Goal: Transaction & Acquisition: Purchase product/service

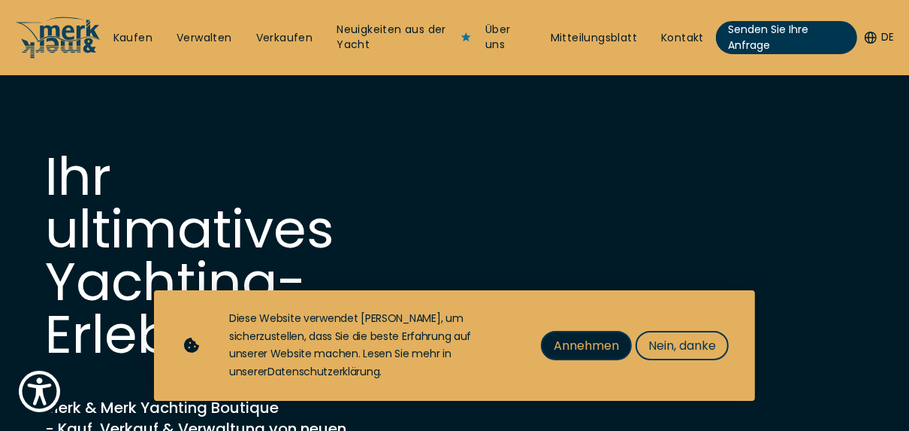
click at [581, 343] on span "Annehmen" at bounding box center [586, 345] width 65 height 19
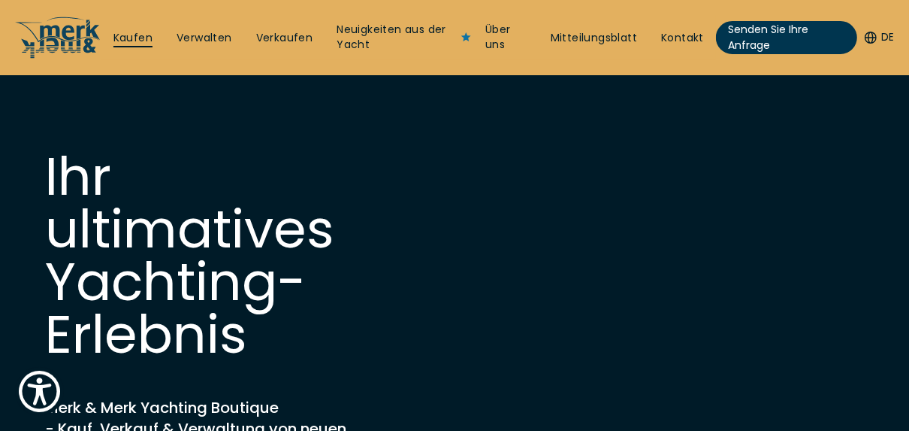
click at [119, 34] on link "Kaufen" at bounding box center [132, 38] width 39 height 15
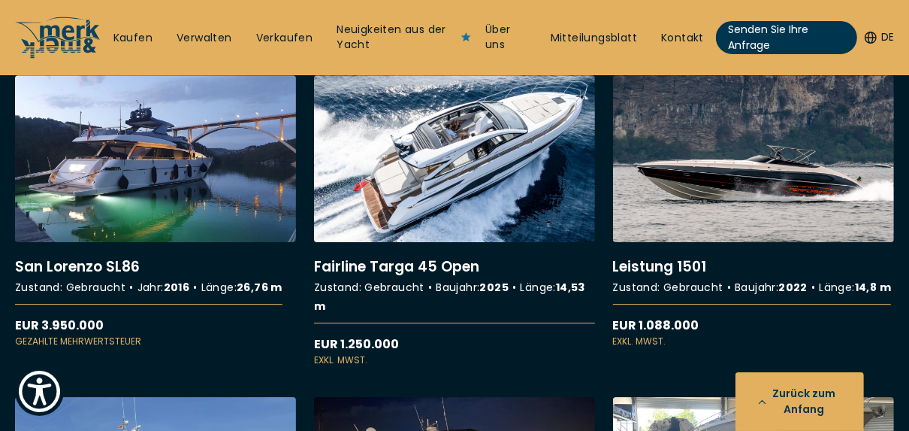
scroll to position [3126, 0]
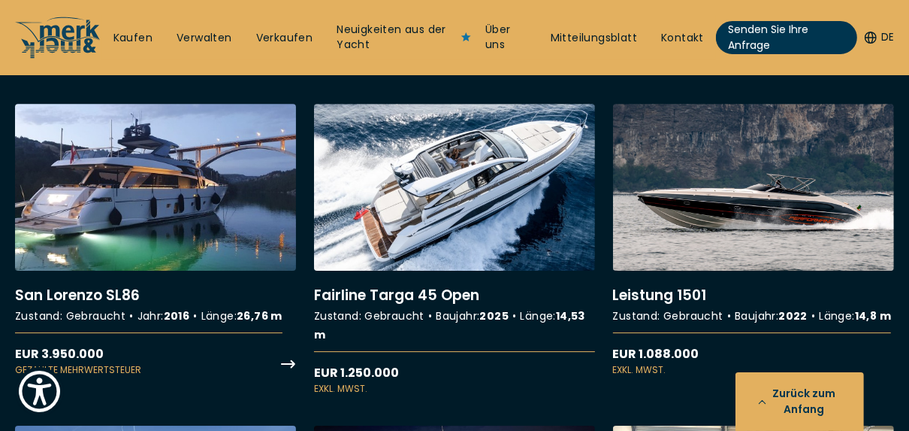
click at [134, 325] on link "Weitere Details zu [GEOGRAPHIC_DATA] SL86" at bounding box center [155, 240] width 281 height 273
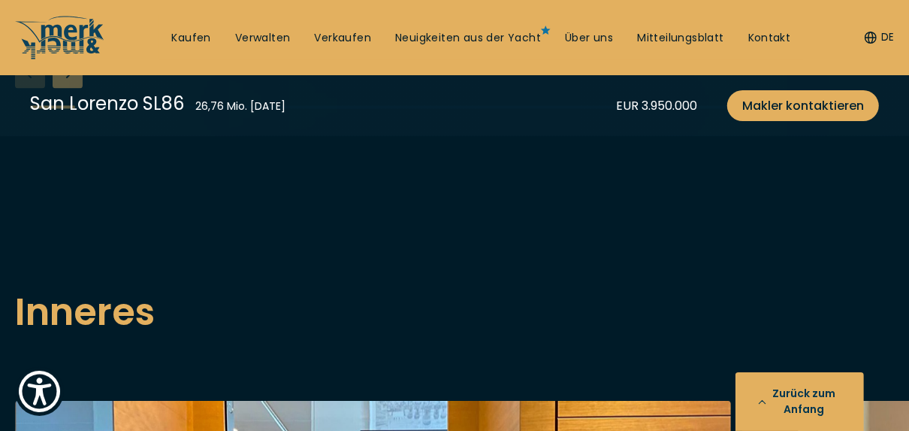
scroll to position [2285, 0]
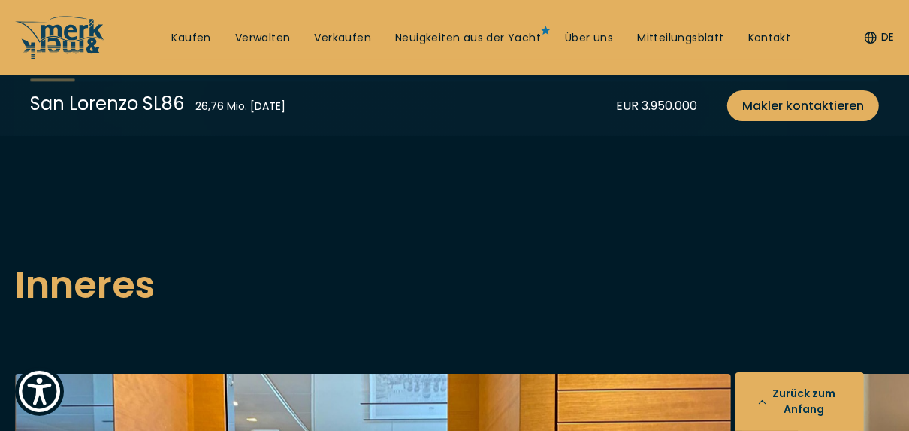
click at [69, 61] on div "Nächste Folie" at bounding box center [68, 46] width 30 height 30
click at [64, 61] on div "Nächste Folie" at bounding box center [68, 46] width 30 height 30
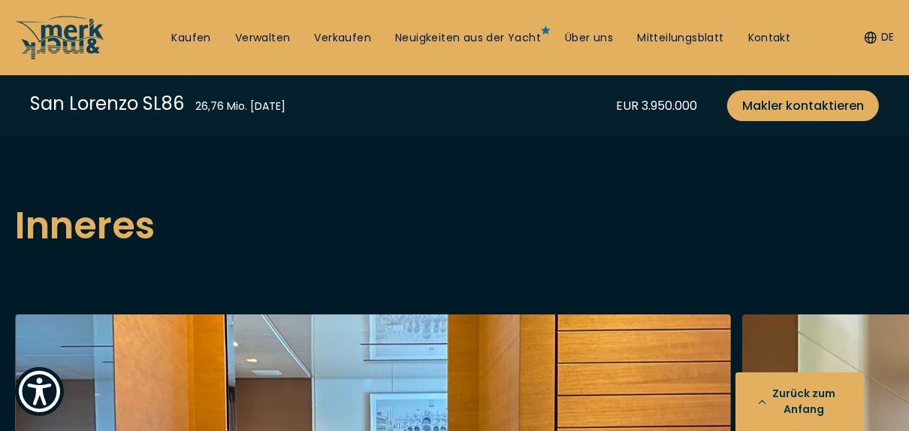
scroll to position [2345, 0]
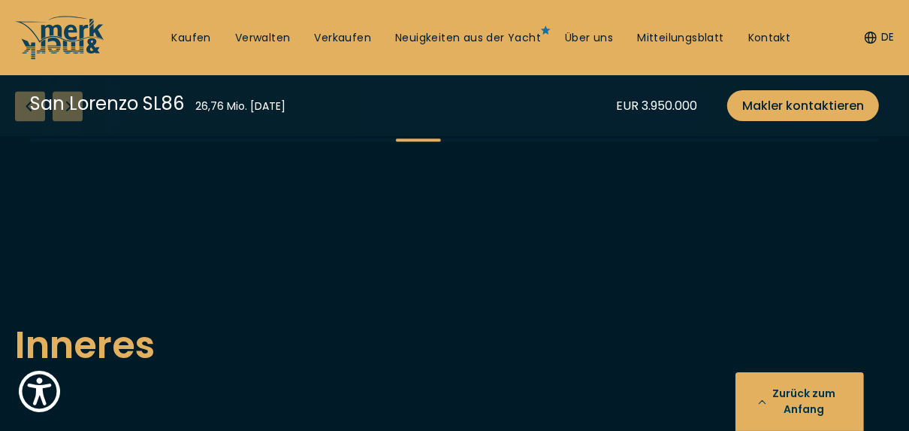
scroll to position [2285, 0]
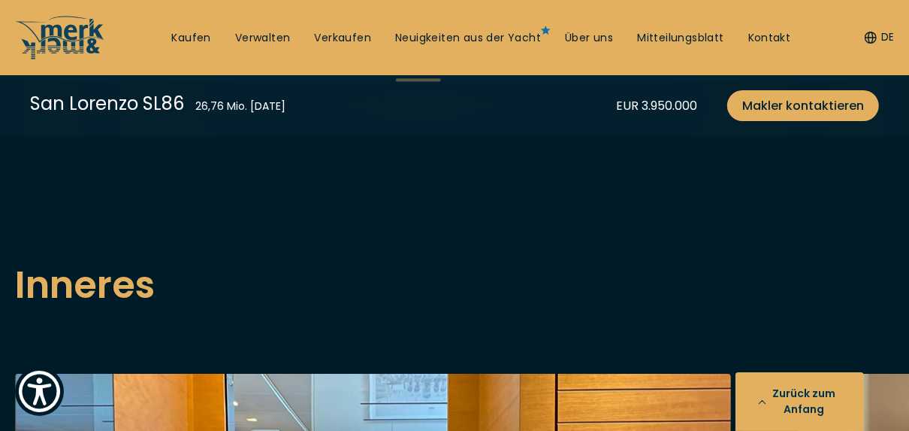
click at [71, 61] on div "Nächste Folie" at bounding box center [68, 46] width 30 height 30
click at [73, 61] on div "Nächste Folie" at bounding box center [68, 46] width 30 height 30
click at [68, 61] on div "Nächste Folie" at bounding box center [68, 46] width 30 height 30
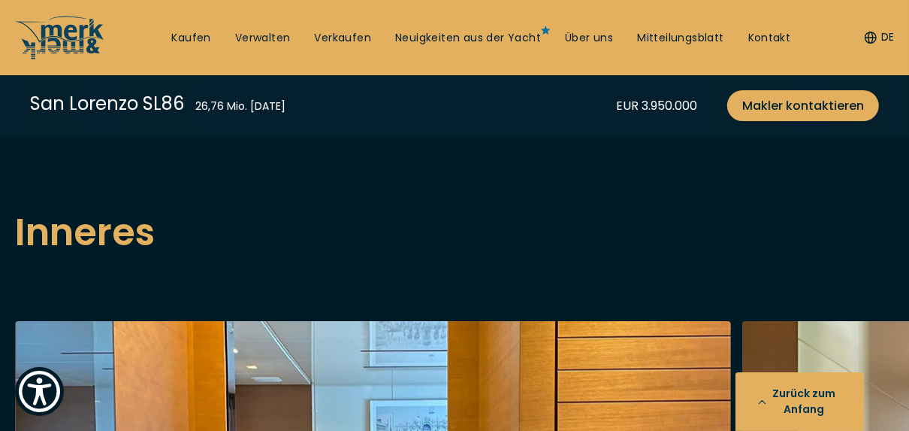
scroll to position [2345, 0]
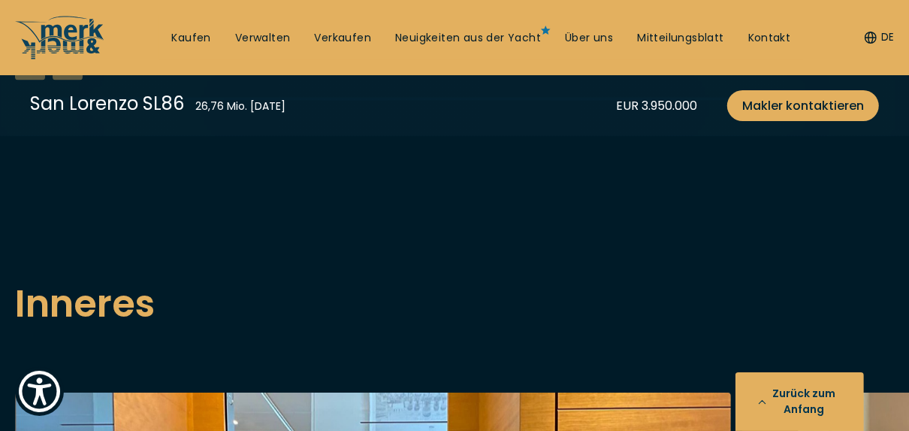
scroll to position [2285, 0]
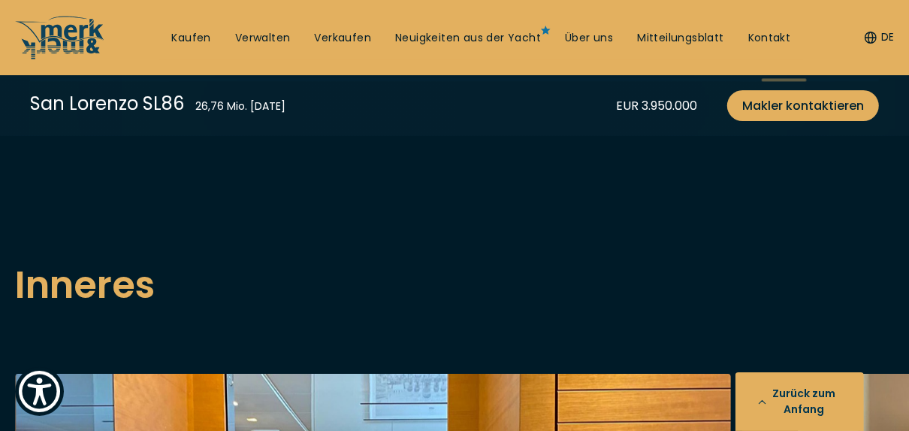
click at [67, 61] on div "Nächste Folie" at bounding box center [68, 46] width 30 height 30
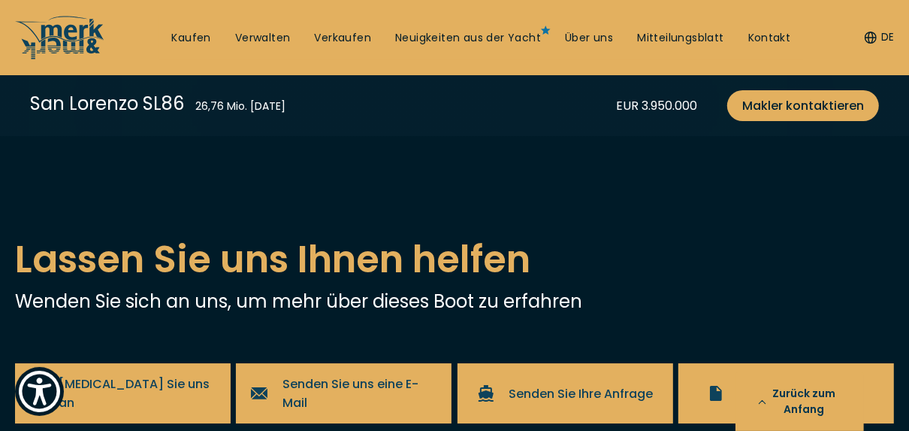
scroll to position [3187, 0]
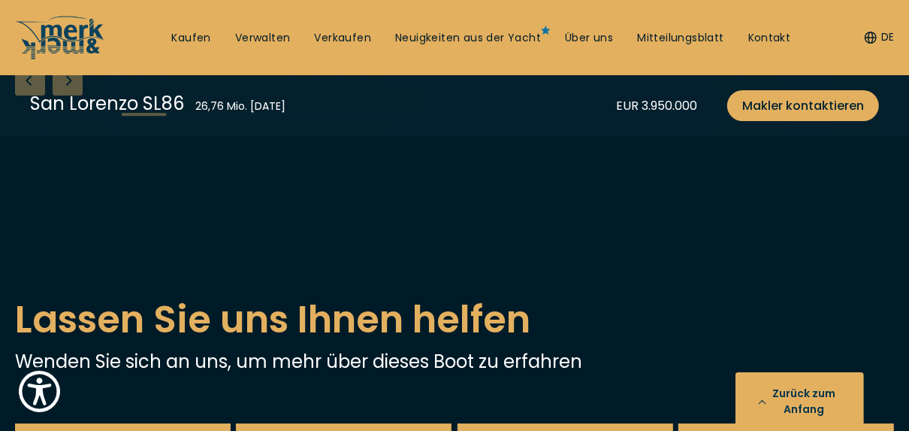
scroll to position [3126, 0]
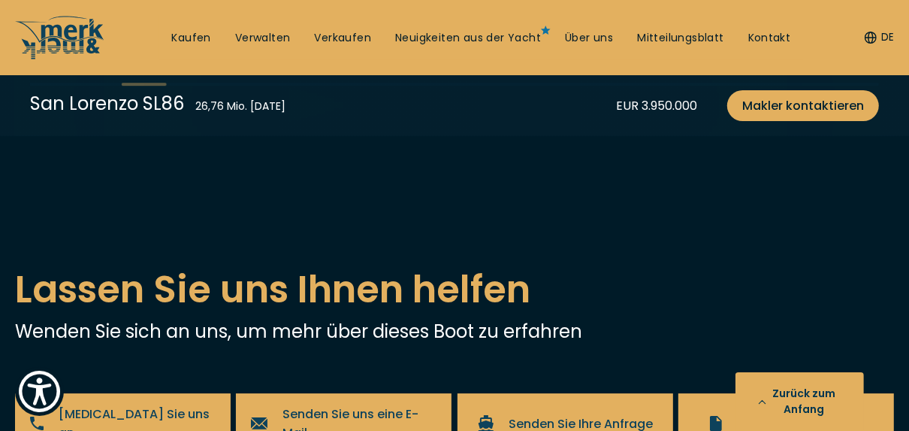
click at [67, 65] on div "Nächste Folie" at bounding box center [68, 50] width 30 height 30
click at [68, 65] on div "Nächste Folie" at bounding box center [68, 50] width 30 height 30
click at [64, 65] on div "Nächste Folie" at bounding box center [68, 50] width 30 height 30
click at [65, 65] on div "Nächste Folie" at bounding box center [68, 50] width 30 height 30
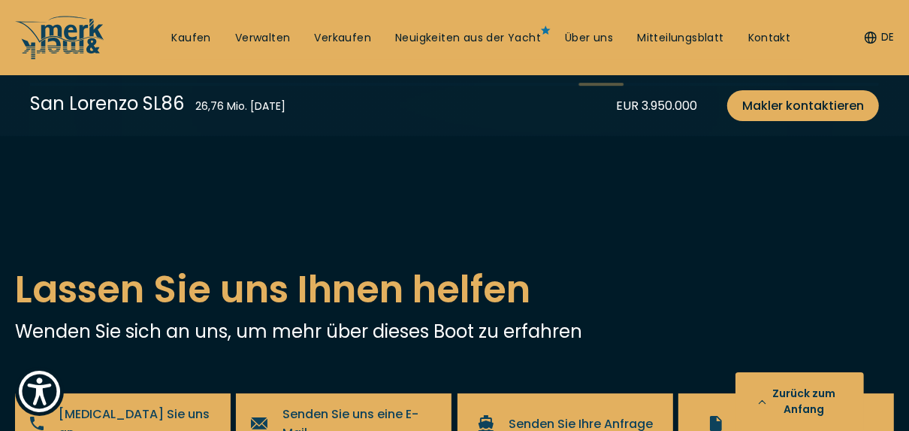
click at [65, 65] on div "Nächste Folie" at bounding box center [68, 50] width 30 height 30
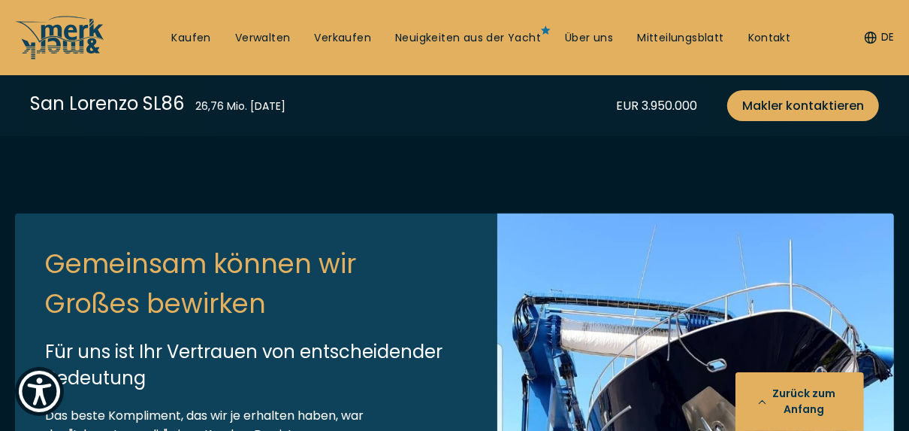
scroll to position [4329, 0]
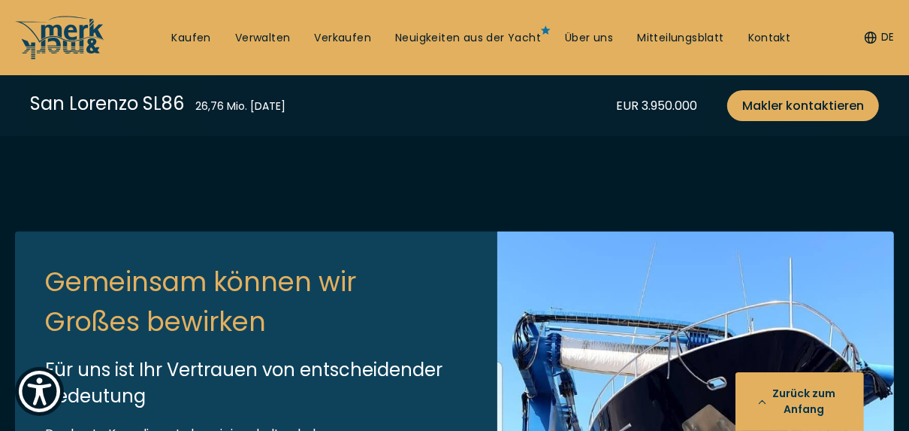
click at [66, 36] on div "Nächste Folie" at bounding box center [68, 21] width 30 height 30
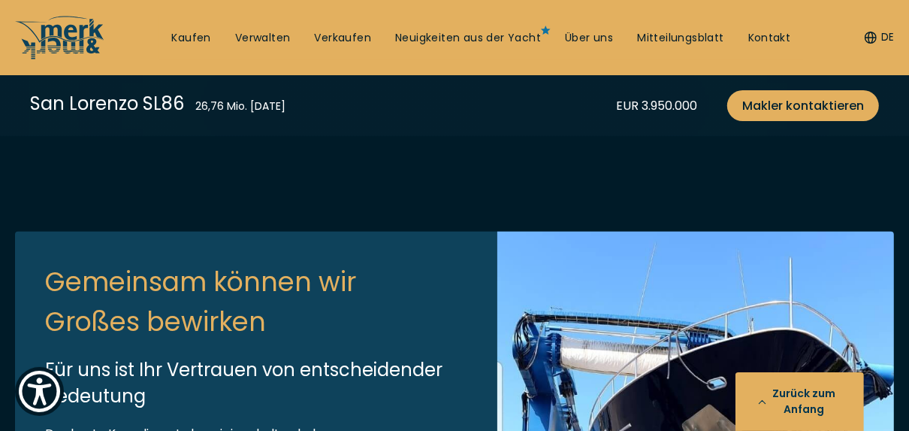
click at [66, 36] on div "Nächste Folie" at bounding box center [68, 21] width 30 height 30
